Goal: Find specific page/section: Find specific page/section

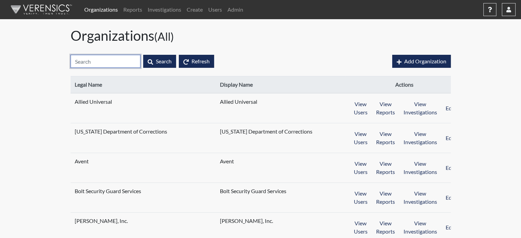
click at [109, 62] on input "text" at bounding box center [106, 61] width 70 height 13
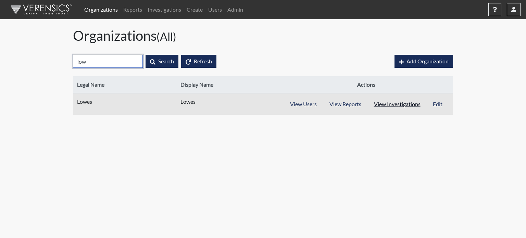
type input "low"
click at [388, 103] on button "View Investigations" at bounding box center [397, 104] width 60 height 13
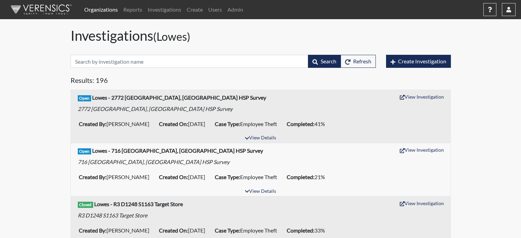
click at [104, 8] on link "Organizations" at bounding box center [100, 10] width 39 height 14
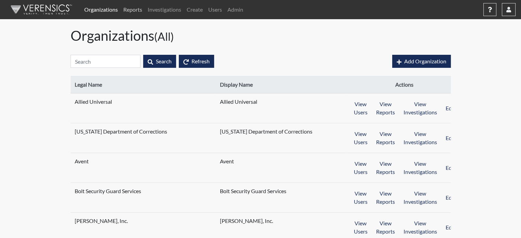
click at [124, 12] on link "Reports" at bounding box center [132, 10] width 24 height 14
